Goal: Book appointment/travel/reservation

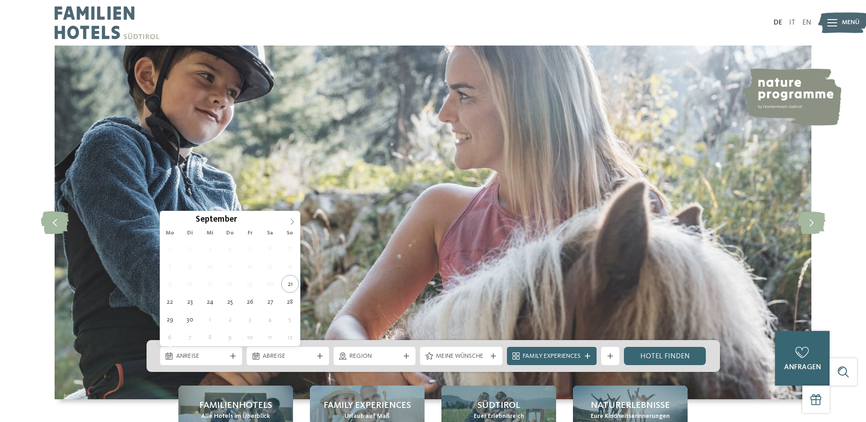
click at [285, 220] on span at bounding box center [292, 218] width 15 height 15
click at [288, 220] on span at bounding box center [292, 218] width 15 height 15
type input "****"
click at [288, 220] on span at bounding box center [292, 218] width 15 height 15
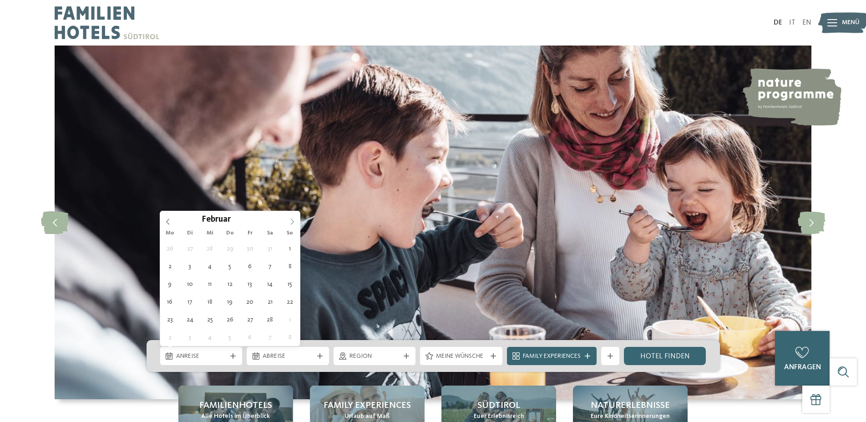
click at [288, 220] on span at bounding box center [292, 218] width 15 height 15
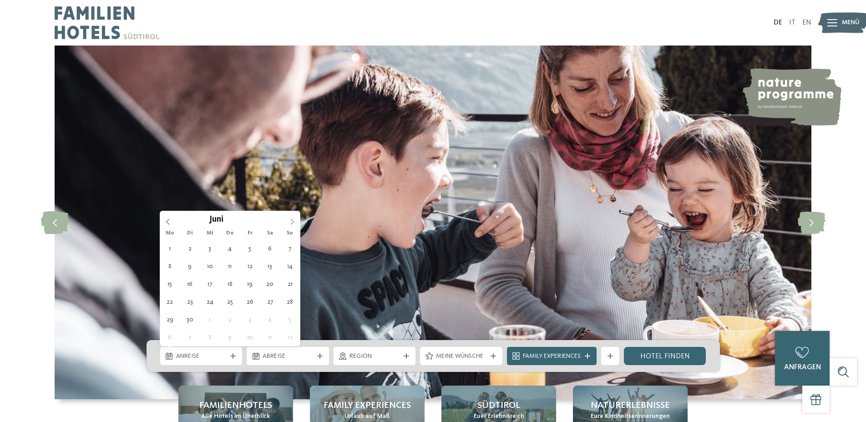
click at [288, 220] on span at bounding box center [292, 218] width 15 height 15
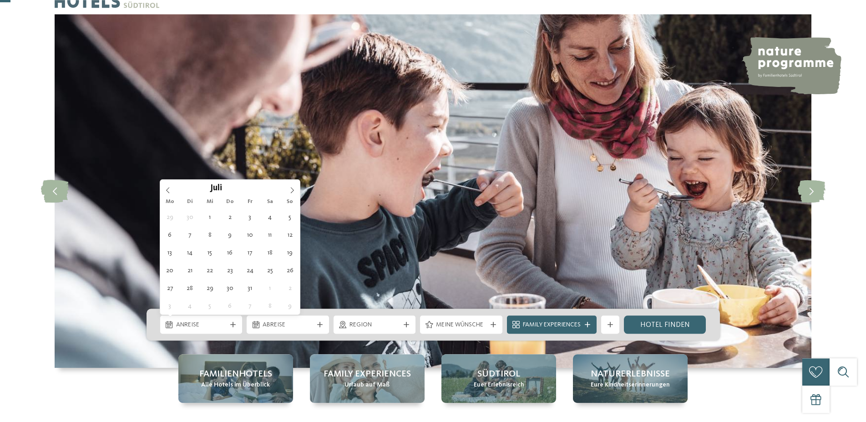
scroll to position [46, 0]
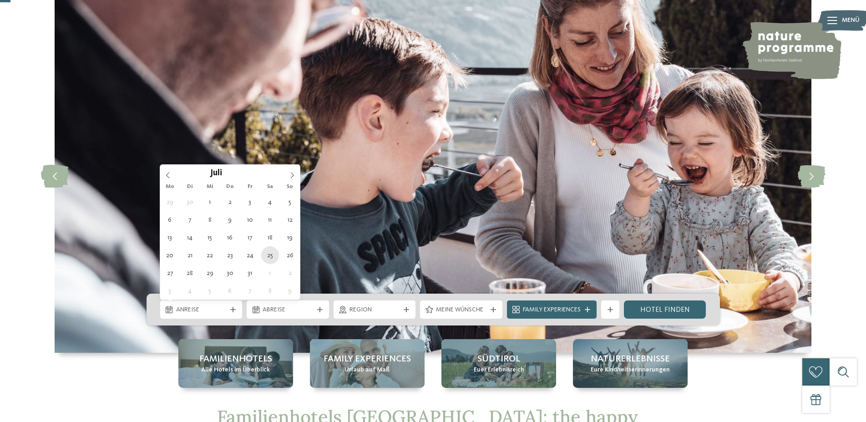
type div "[DATE]"
type input "****"
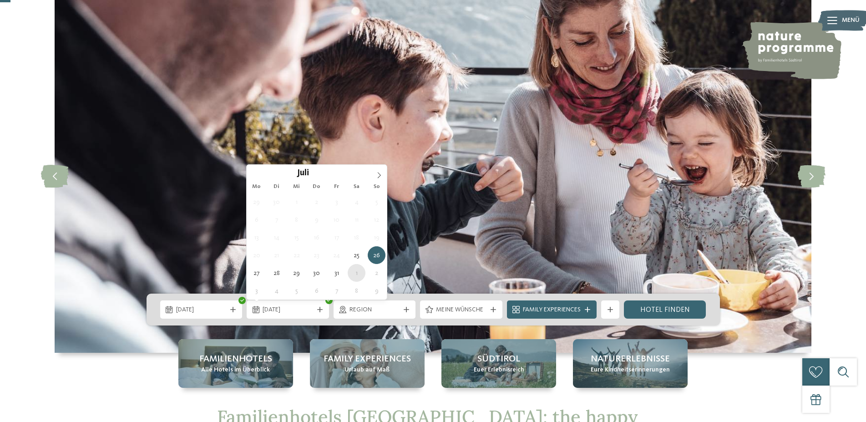
type div "[DATE]"
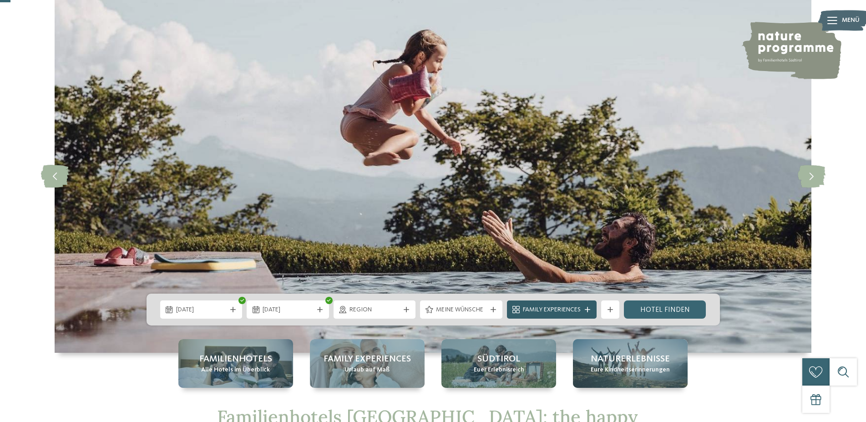
click at [574, 310] on span "Family Experiences" at bounding box center [552, 310] width 58 height 9
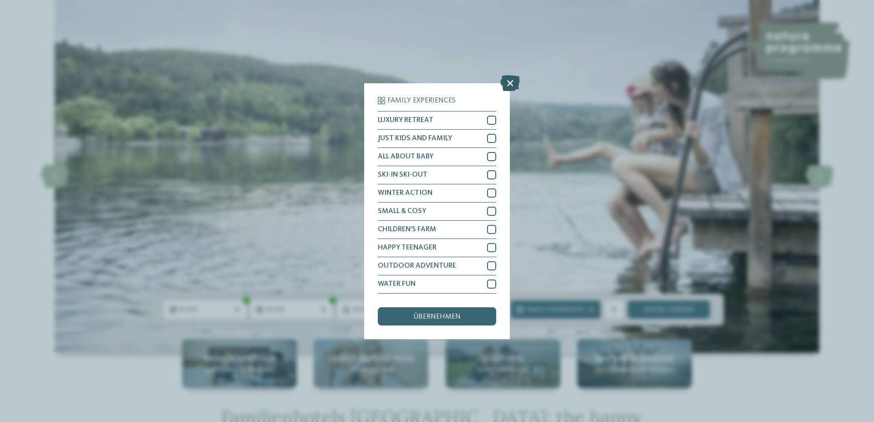
click at [513, 79] on icon at bounding box center [510, 83] width 20 height 16
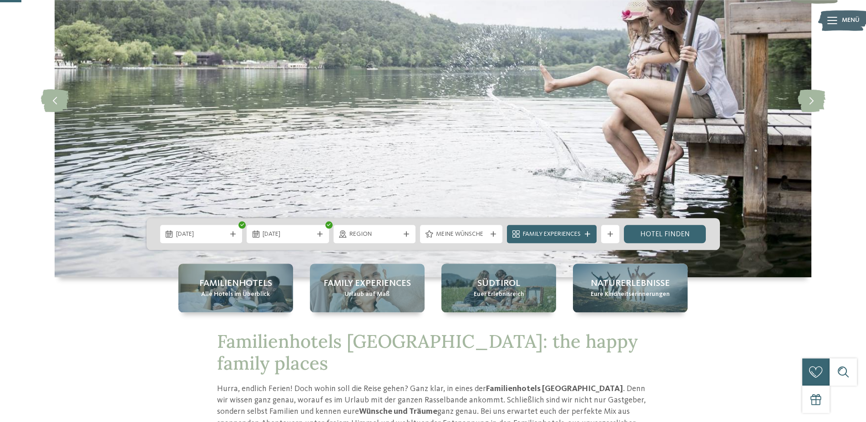
scroll to position [139, 0]
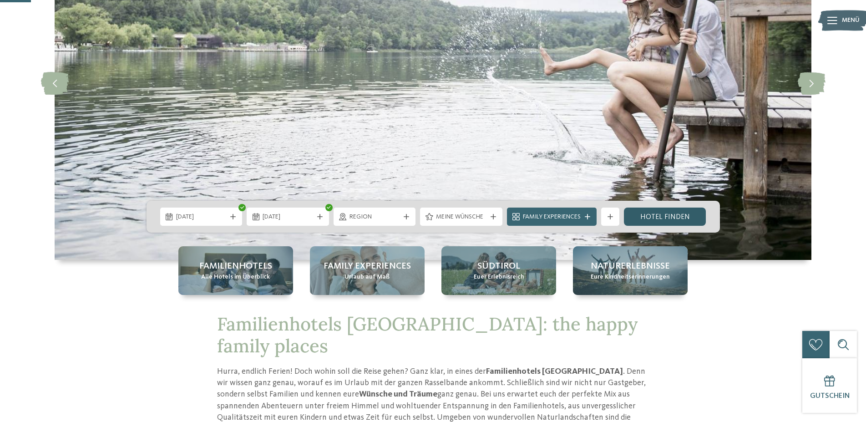
click at [647, 217] on link "Hotel finden" at bounding box center [665, 217] width 82 height 18
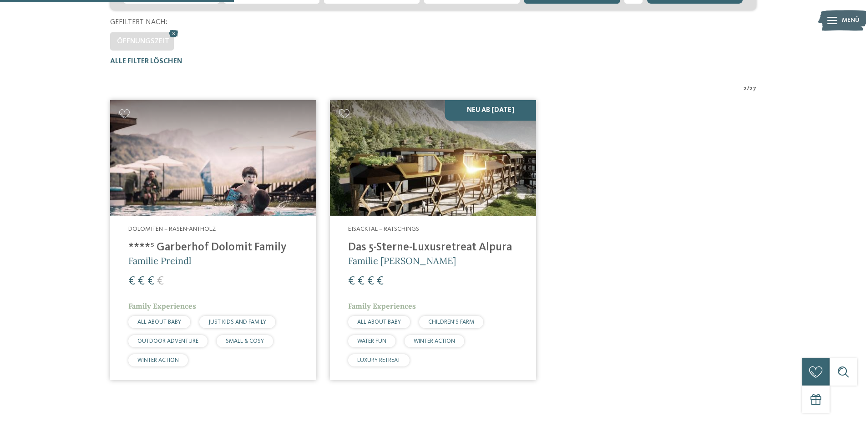
scroll to position [203, 0]
